Goal: Task Accomplishment & Management: Use online tool/utility

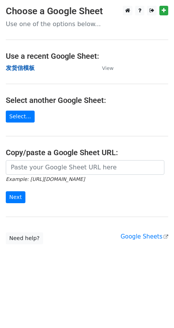
click at [28, 68] on strong "发货信模板" at bounding box center [20, 68] width 29 height 7
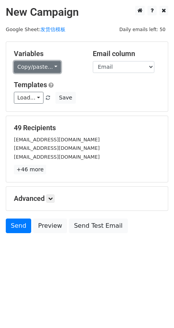
click at [27, 65] on link "Copy/paste..." at bounding box center [37, 67] width 47 height 12
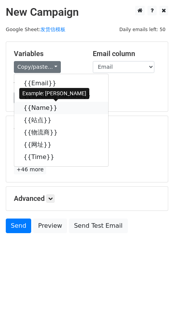
drag, startPoint x: 45, startPoint y: 106, endPoint x: 1, endPoint y: 110, distance: 44.4
click at [45, 106] on link "{{Name}}" at bounding box center [61, 108] width 94 height 12
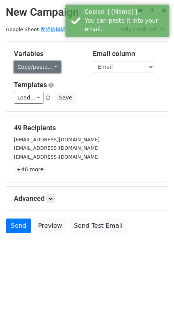
click at [23, 68] on link "Copy/paste..." at bounding box center [37, 67] width 47 height 12
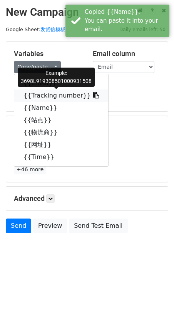
drag, startPoint x: 45, startPoint y: 93, endPoint x: 19, endPoint y: 101, distance: 27.3
click at [45, 93] on link "{{Tracking number}}" at bounding box center [61, 96] width 94 height 12
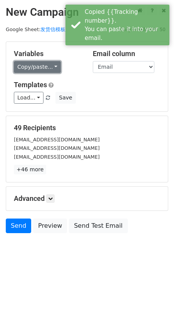
click at [27, 68] on link "Copy/paste..." at bounding box center [37, 67] width 47 height 12
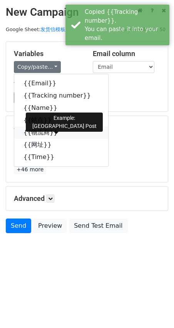
drag, startPoint x: 35, startPoint y: 133, endPoint x: 1, endPoint y: 145, distance: 36.5
click at [35, 133] on link "{{物流商}}" at bounding box center [61, 132] width 94 height 12
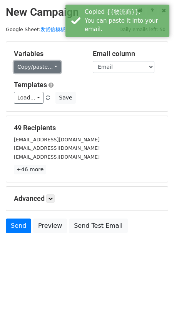
click at [31, 65] on link "Copy/paste..." at bounding box center [37, 67] width 47 height 12
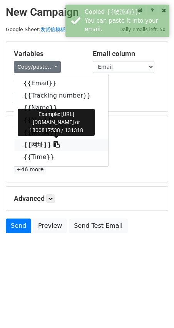
click at [34, 147] on link "{{网址}}" at bounding box center [61, 145] width 94 height 12
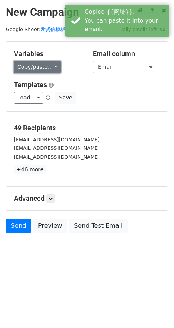
click at [34, 67] on link "Copy/paste..." at bounding box center [37, 67] width 47 height 12
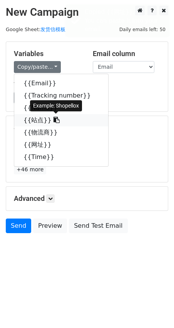
click at [35, 120] on link "{{站点}}" at bounding box center [61, 120] width 94 height 12
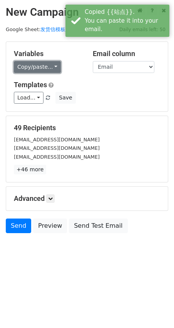
click at [25, 65] on link "Copy/paste..." at bounding box center [37, 67] width 47 height 12
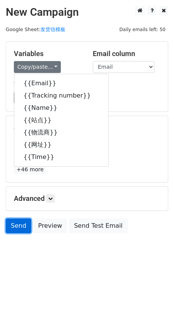
click at [13, 228] on link "Send" at bounding box center [18, 226] width 25 height 15
